Goal: Information Seeking & Learning: Find specific fact

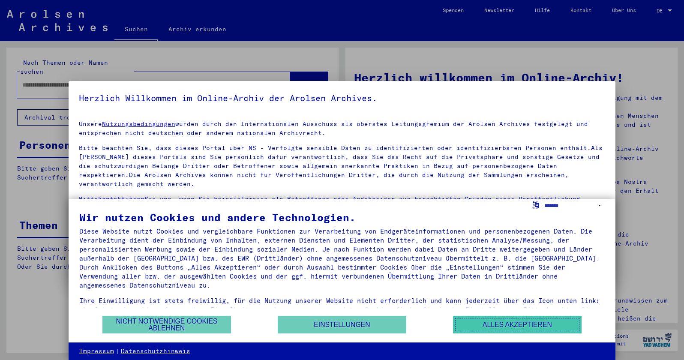
click at [492, 325] on button "Alles akzeptieren" at bounding box center [517, 325] width 129 height 18
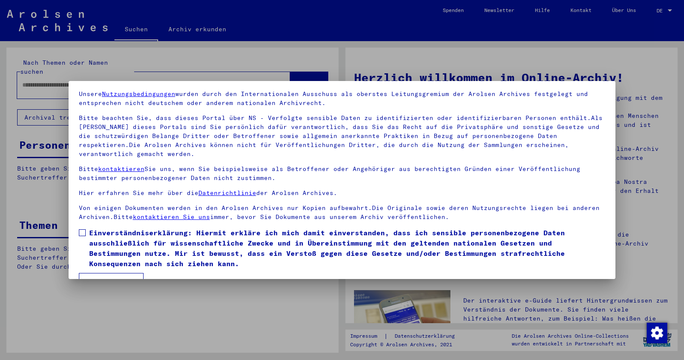
scroll to position [51, 0]
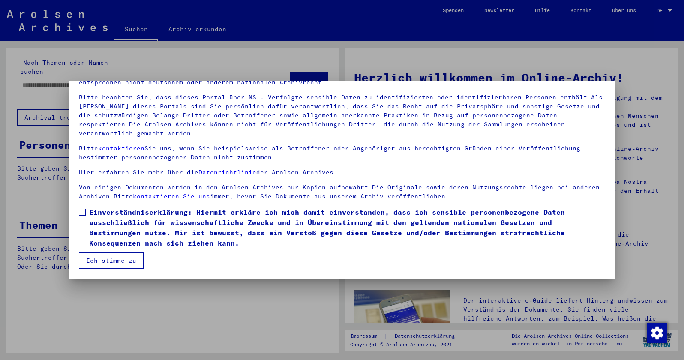
click at [122, 253] on button "Ich stimme zu" at bounding box center [111, 261] width 65 height 16
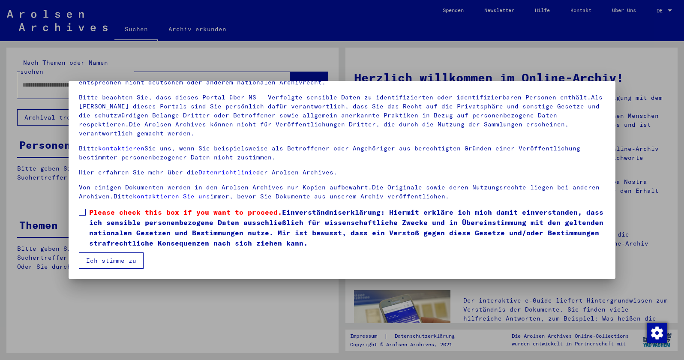
click at [82, 212] on span at bounding box center [82, 212] width 7 height 7
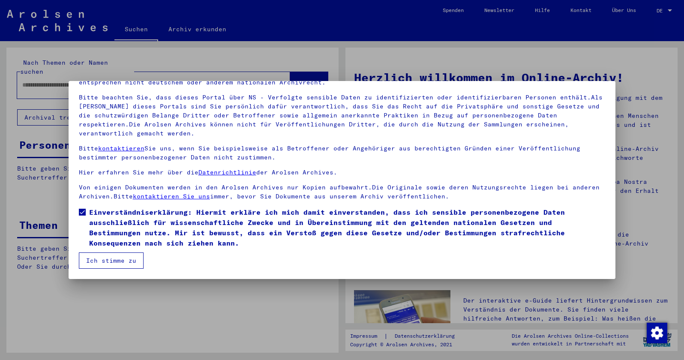
click at [116, 263] on button "Ich stimme zu" at bounding box center [111, 261] width 65 height 16
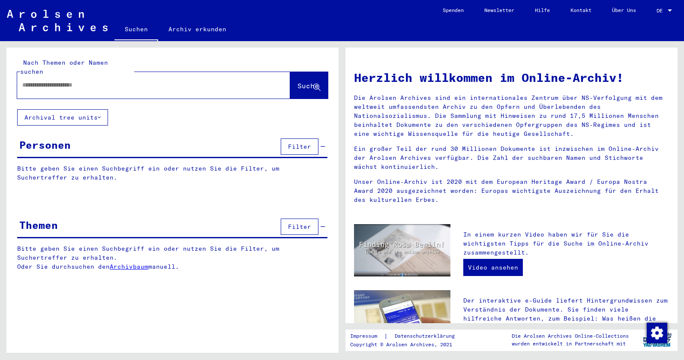
click at [76, 83] on div at bounding box center [140, 84] width 247 height 19
click at [72, 81] on input "text" at bounding box center [143, 85] width 242 height 9
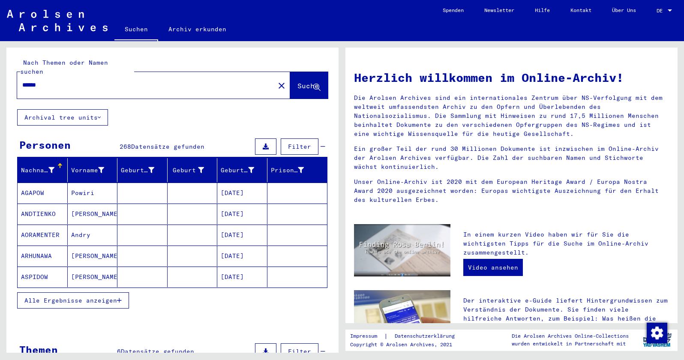
drag, startPoint x: 52, startPoint y: 76, endPoint x: 6, endPoint y: 76, distance: 45.9
click at [7, 76] on div "Nach Themen oder Namen suchen ****** close Suche" at bounding box center [172, 79] width 332 height 62
type input "****"
click at [113, 297] on span "Alle Ergebnisse anzeigen" at bounding box center [70, 301] width 93 height 8
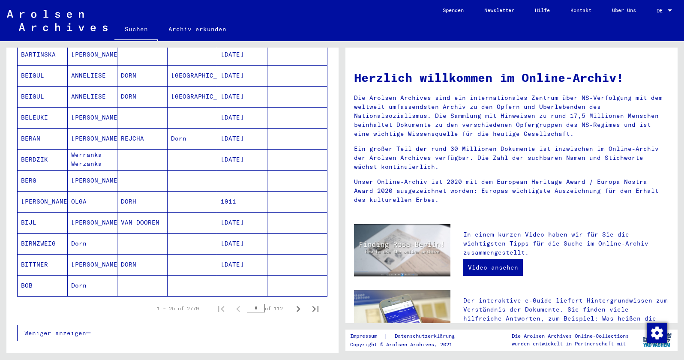
scroll to position [429, 0]
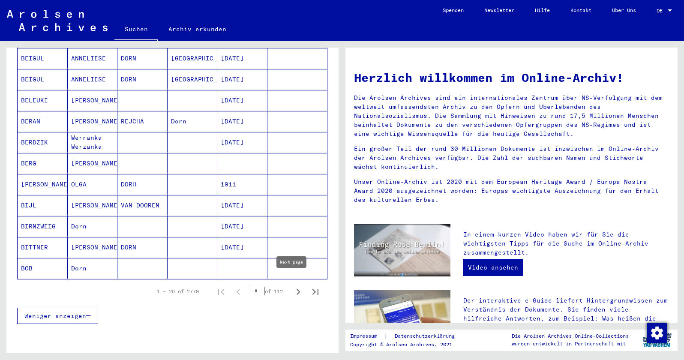
click at [292, 286] on icon "Next page" at bounding box center [298, 292] width 12 height 12
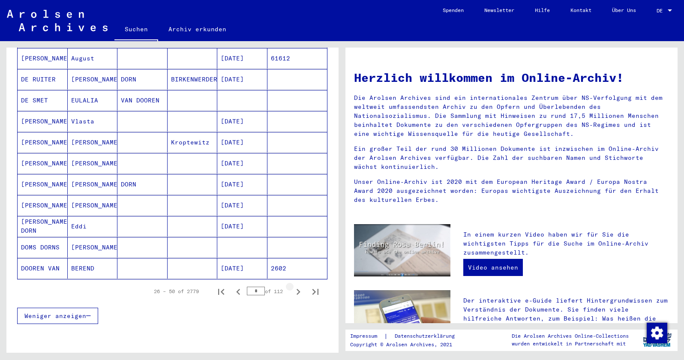
click at [292, 286] on icon "Next page" at bounding box center [298, 292] width 12 height 12
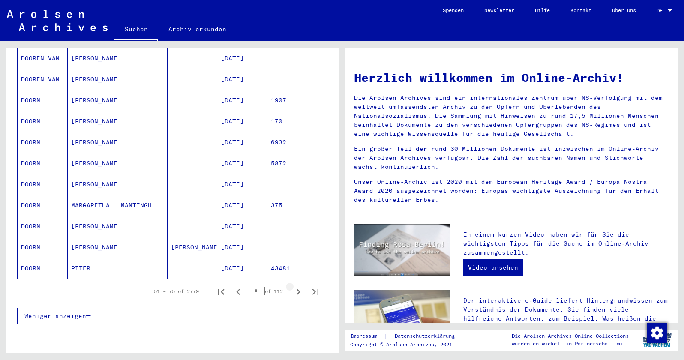
click at [292, 286] on icon "Next page" at bounding box center [298, 292] width 12 height 12
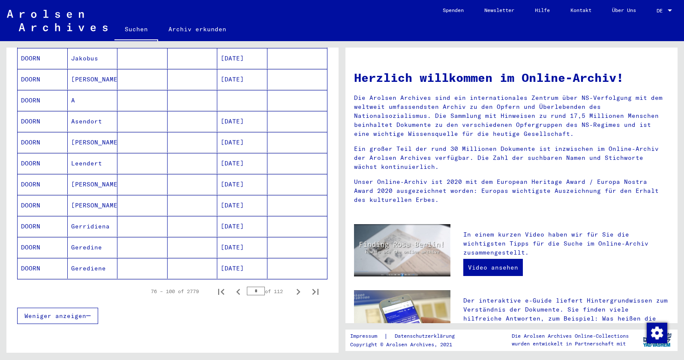
click at [292, 286] on icon "Next page" at bounding box center [298, 292] width 12 height 12
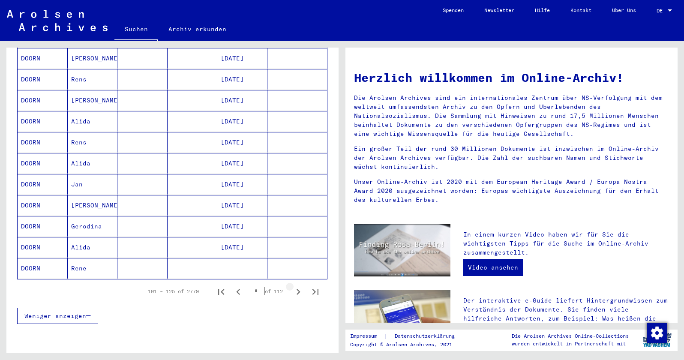
click at [292, 286] on icon "Next page" at bounding box center [298, 292] width 12 height 12
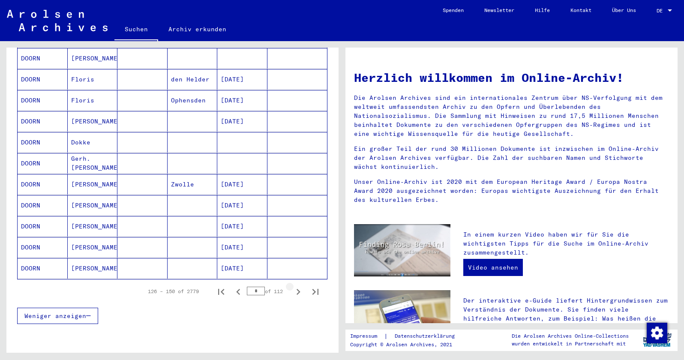
click at [292, 286] on icon "Next page" at bounding box center [298, 292] width 12 height 12
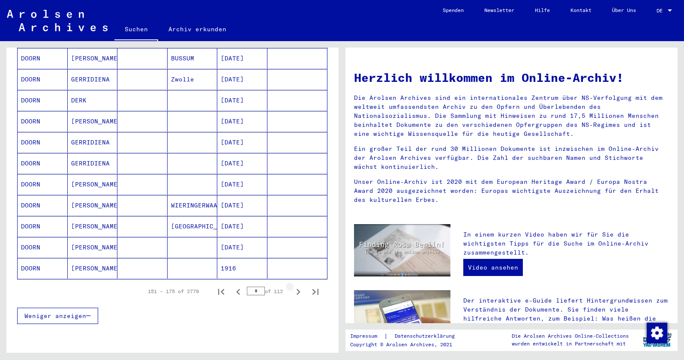
click at [292, 286] on icon "Next page" at bounding box center [298, 292] width 12 height 12
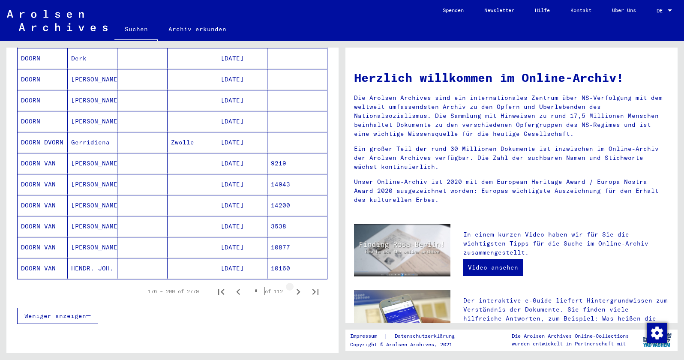
click at [292, 286] on icon "Next page" at bounding box center [298, 292] width 12 height 12
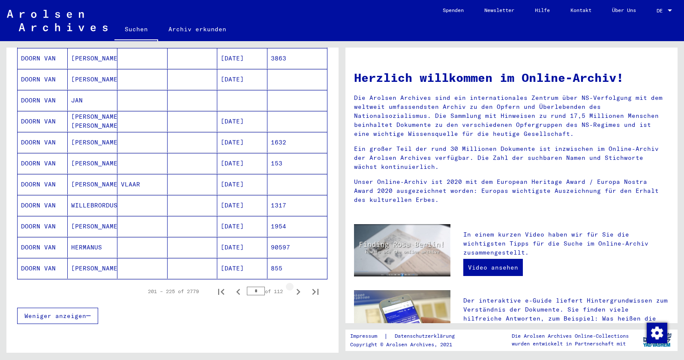
click at [292, 286] on icon "Next page" at bounding box center [298, 292] width 12 height 12
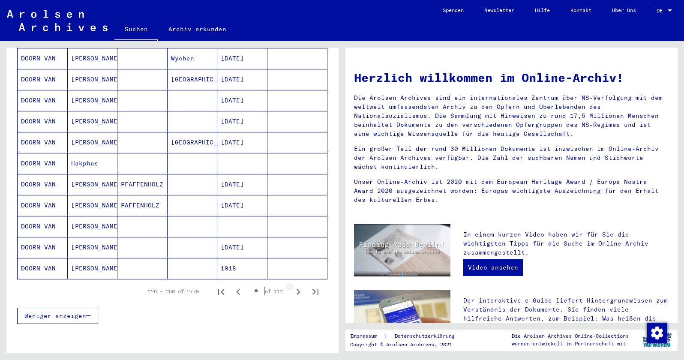
click at [292, 286] on icon "Next page" at bounding box center [298, 292] width 12 height 12
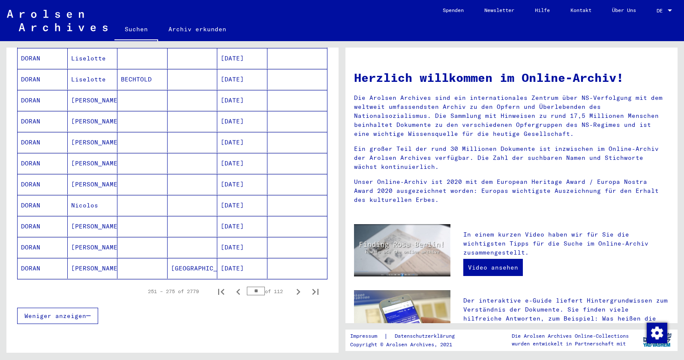
click at [292, 286] on icon "Next page" at bounding box center [298, 292] width 12 height 12
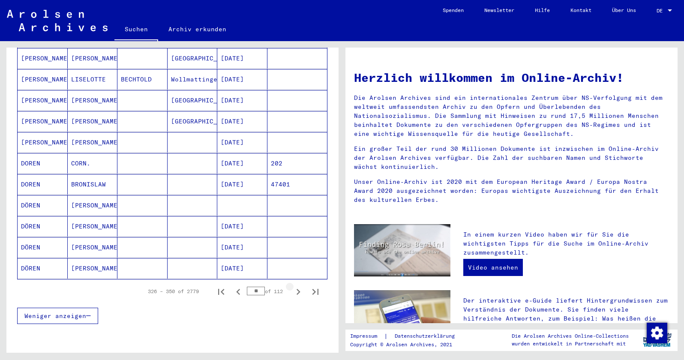
click at [292, 286] on icon "Next page" at bounding box center [298, 292] width 12 height 12
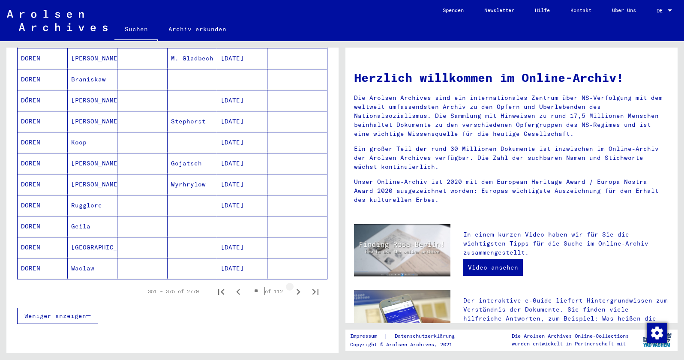
click at [292, 286] on icon "Next page" at bounding box center [298, 292] width 12 height 12
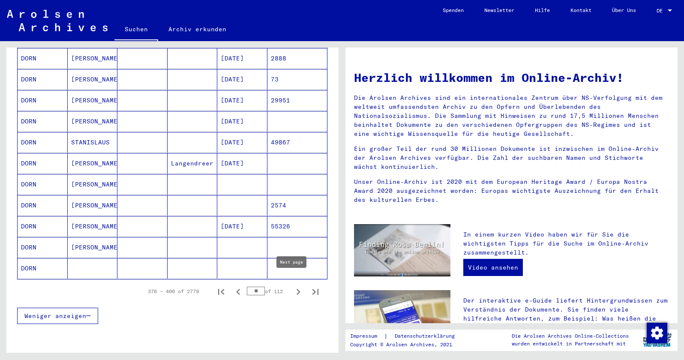
click at [292, 286] on icon "Next page" at bounding box center [298, 292] width 12 height 12
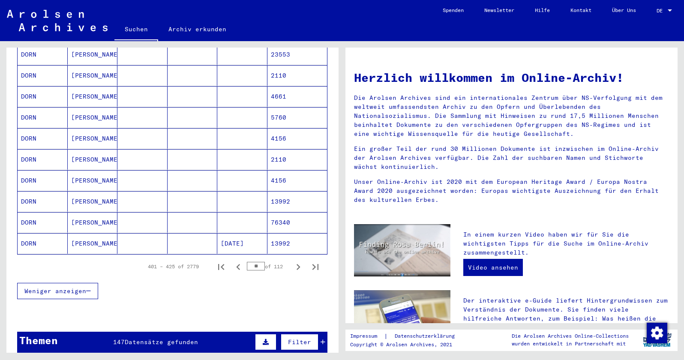
scroll to position [472, 0]
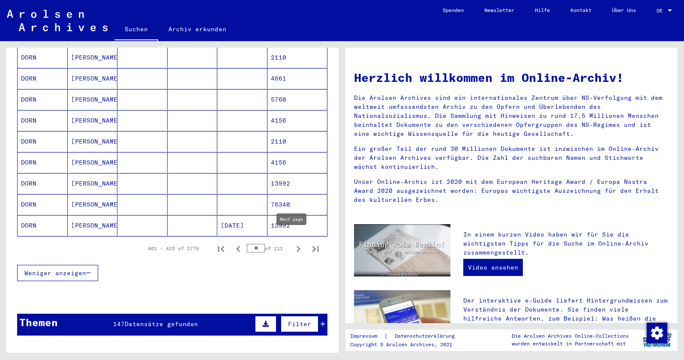
click at [292, 243] on icon "Next page" at bounding box center [298, 249] width 12 height 12
type input "**"
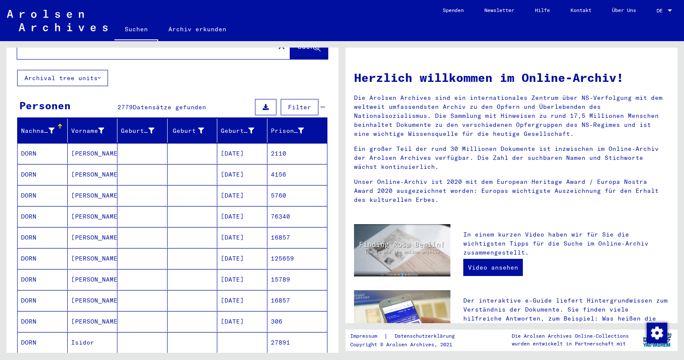
scroll to position [0, 0]
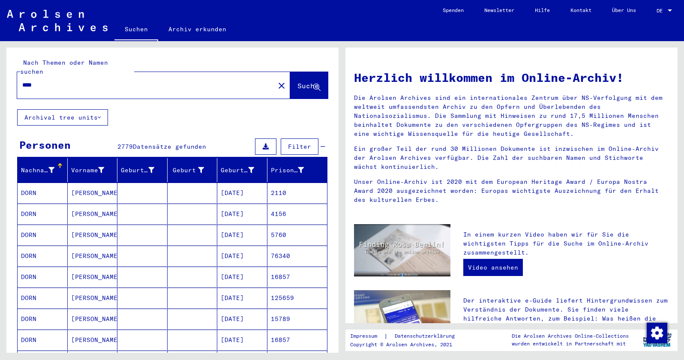
click at [291, 143] on span "Filter" at bounding box center [299, 147] width 23 height 8
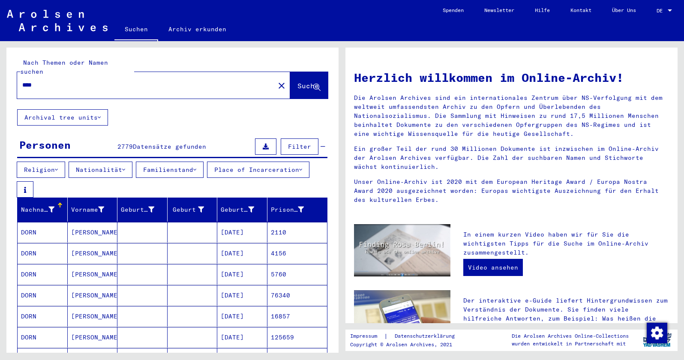
click at [55, 83] on div "****" at bounding box center [140, 84] width 247 height 19
click at [55, 81] on input "****" at bounding box center [143, 85] width 242 height 9
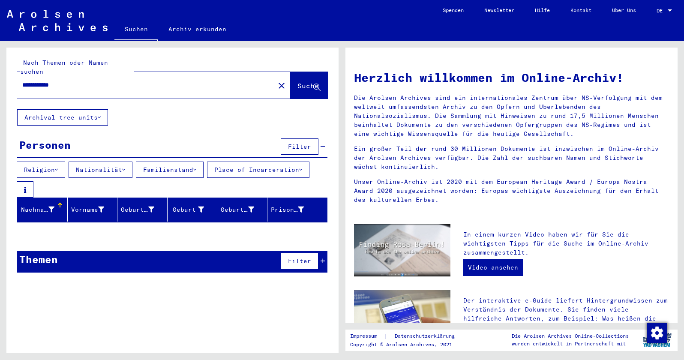
click at [48, 81] on input "**********" at bounding box center [143, 85] width 242 height 9
type input "*"
drag, startPoint x: 90, startPoint y: 73, endPoint x: 0, endPoint y: 78, distance: 90.2
click at [0, 78] on div "**********" at bounding box center [171, 197] width 342 height 312
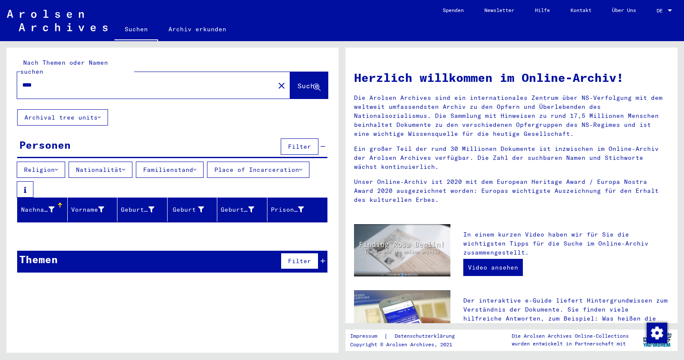
type input "****"
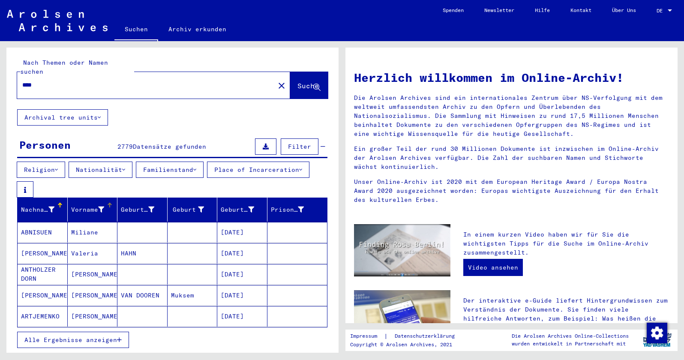
click at [99, 207] on icon at bounding box center [101, 210] width 6 height 6
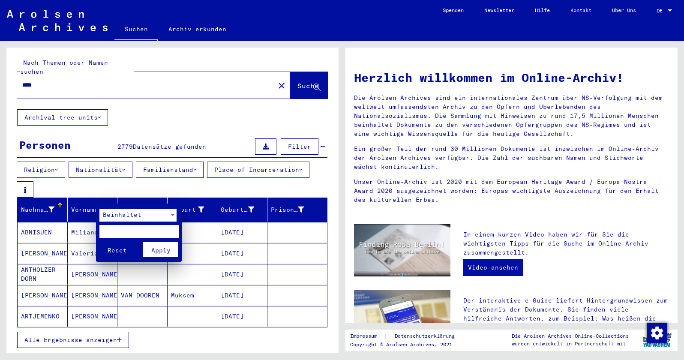
click at [119, 227] on input "text" at bounding box center [138, 231] width 79 height 13
type input "******"
click at [159, 251] on span "Apply" at bounding box center [160, 251] width 19 height 8
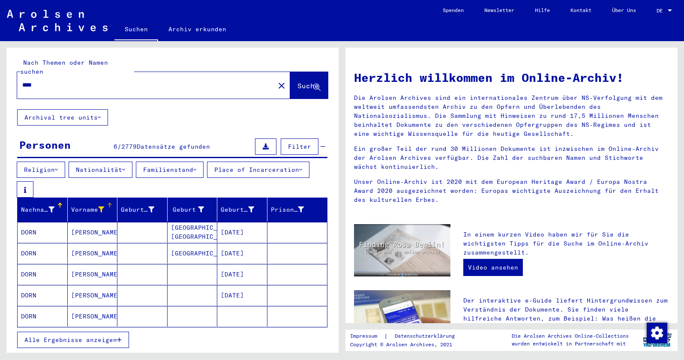
click at [81, 268] on mat-cell "[PERSON_NAME]" at bounding box center [93, 274] width 50 height 21
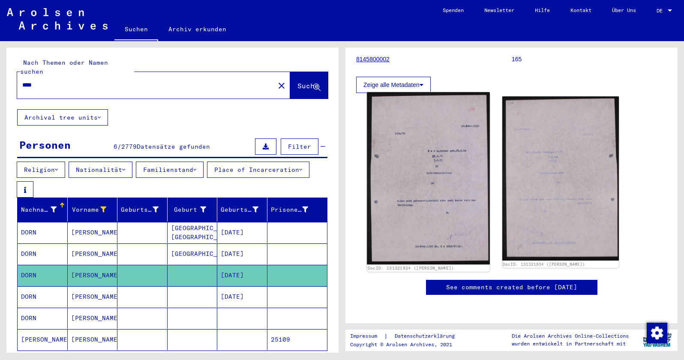
scroll to position [366, 0]
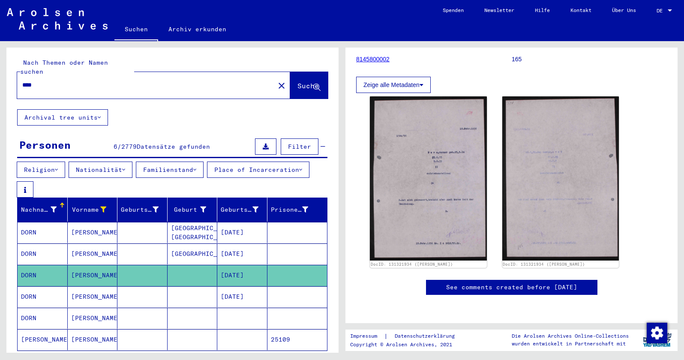
click at [87, 223] on mat-cell "[PERSON_NAME]" at bounding box center [93, 232] width 50 height 21
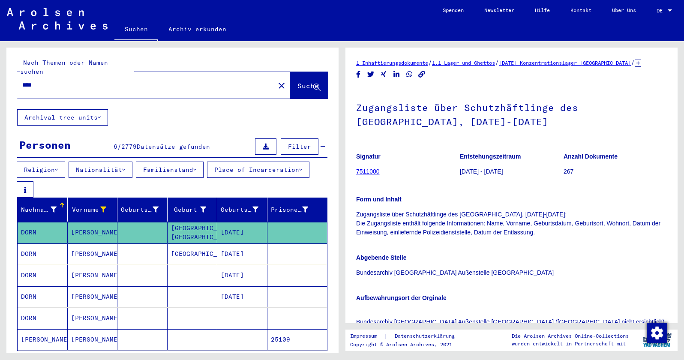
drag, startPoint x: 45, startPoint y: 76, endPoint x: 17, endPoint y: 76, distance: 28.7
click at [17, 76] on div "Nach Themen oder Namen suchen **** close Suche" at bounding box center [172, 79] width 332 height 62
type input "*"
type input "******"
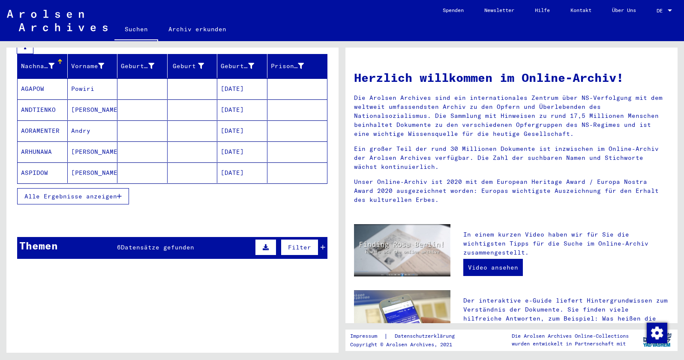
scroll to position [171, 0]
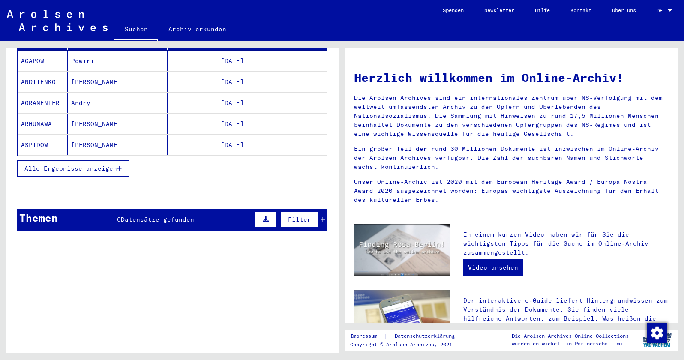
click at [142, 216] on span "Datensätze gefunden" at bounding box center [157, 220] width 73 height 8
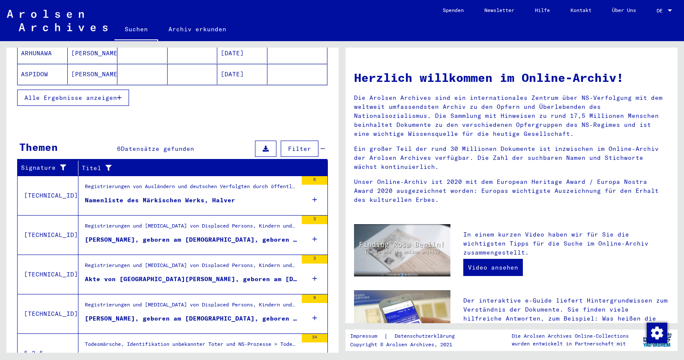
scroll to position [257, 0]
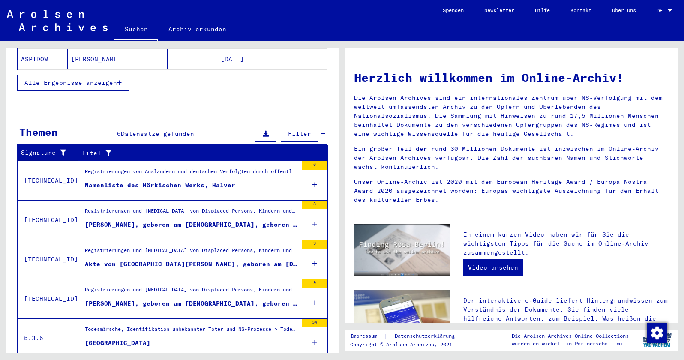
click at [216, 220] on div "[PERSON_NAME], geboren am [DEMOGRAPHIC_DATA], geboren in [GEOGRAPHIC_DATA]" at bounding box center [191, 224] width 213 height 9
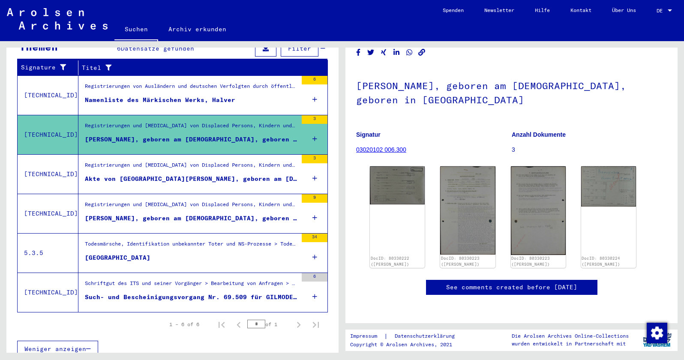
scroll to position [86, 0]
click at [396, 164] on img at bounding box center [398, 184] width 58 height 40
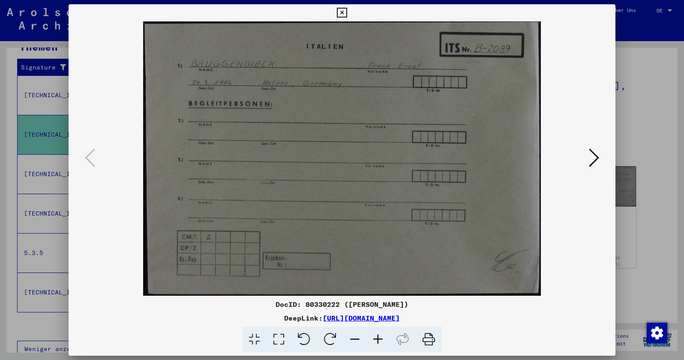
click at [591, 159] on icon at bounding box center [594, 157] width 10 height 21
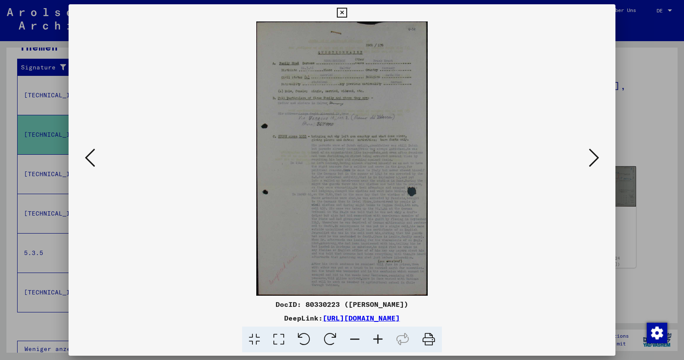
click at [320, 163] on img at bounding box center [342, 158] width 489 height 274
click at [382, 342] on icon at bounding box center [378, 340] width 23 height 26
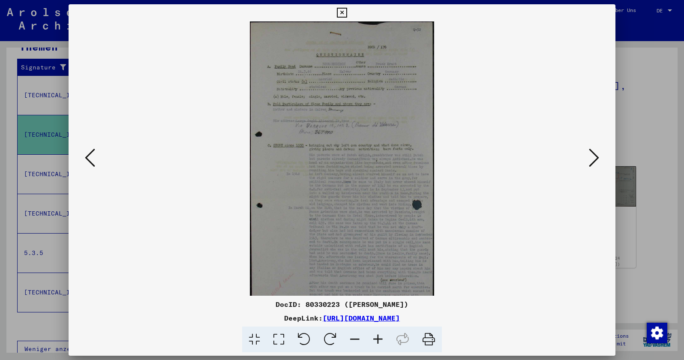
click at [379, 341] on icon at bounding box center [378, 340] width 23 height 26
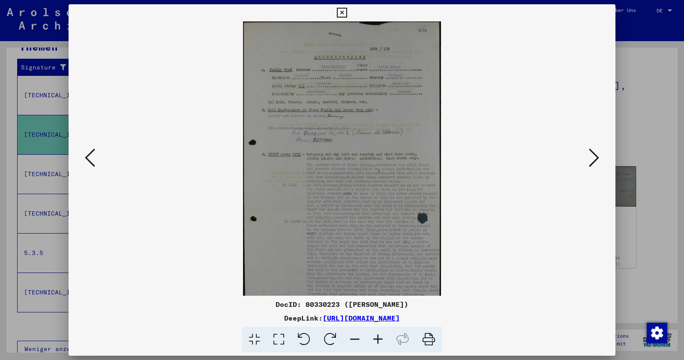
click at [379, 341] on icon at bounding box center [378, 340] width 23 height 26
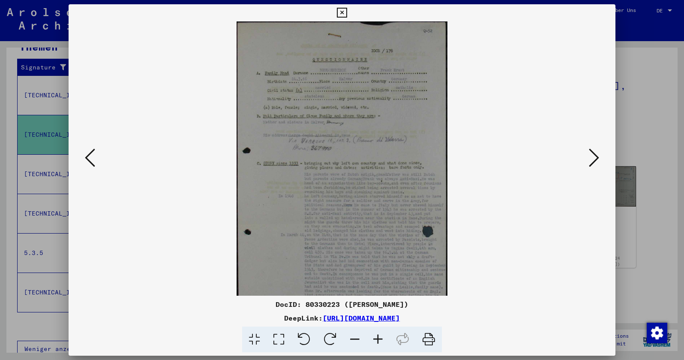
click at [379, 341] on icon at bounding box center [378, 340] width 23 height 26
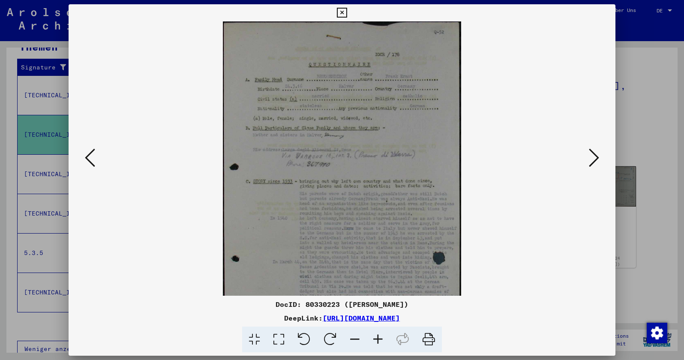
click at [379, 341] on icon at bounding box center [378, 340] width 23 height 26
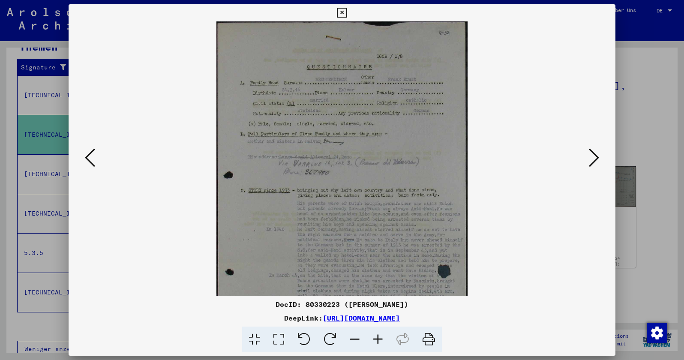
click at [379, 341] on icon at bounding box center [378, 340] width 23 height 26
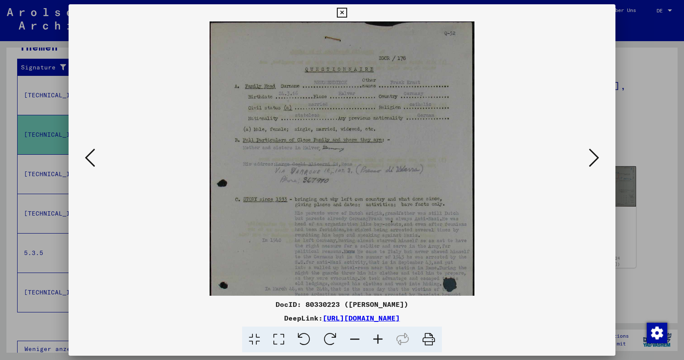
click at [379, 341] on icon at bounding box center [378, 340] width 23 height 26
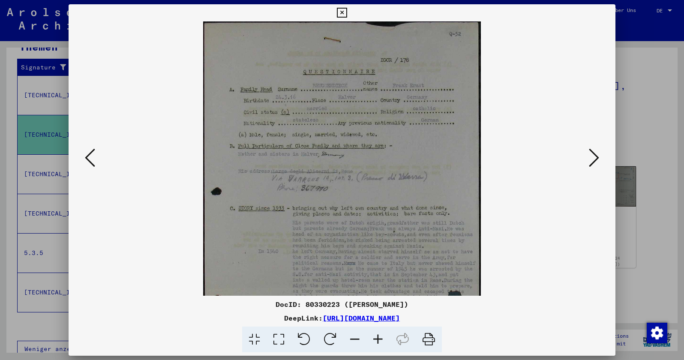
click at [376, 338] on icon at bounding box center [378, 340] width 23 height 26
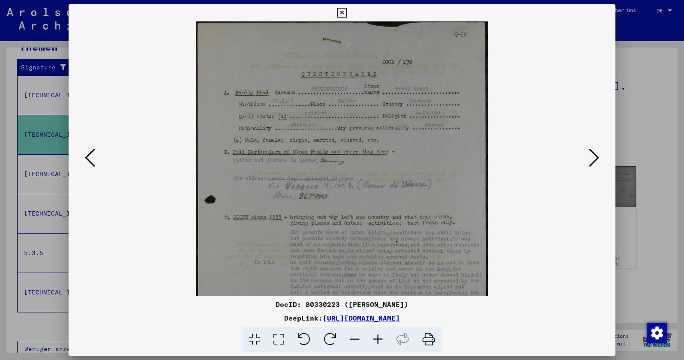
click at [342, 9] on icon at bounding box center [342, 13] width 10 height 10
